Goal: Register for event/course

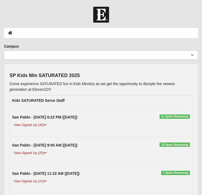
scroll to position [69, 0]
